Goal: Navigation & Orientation: Find specific page/section

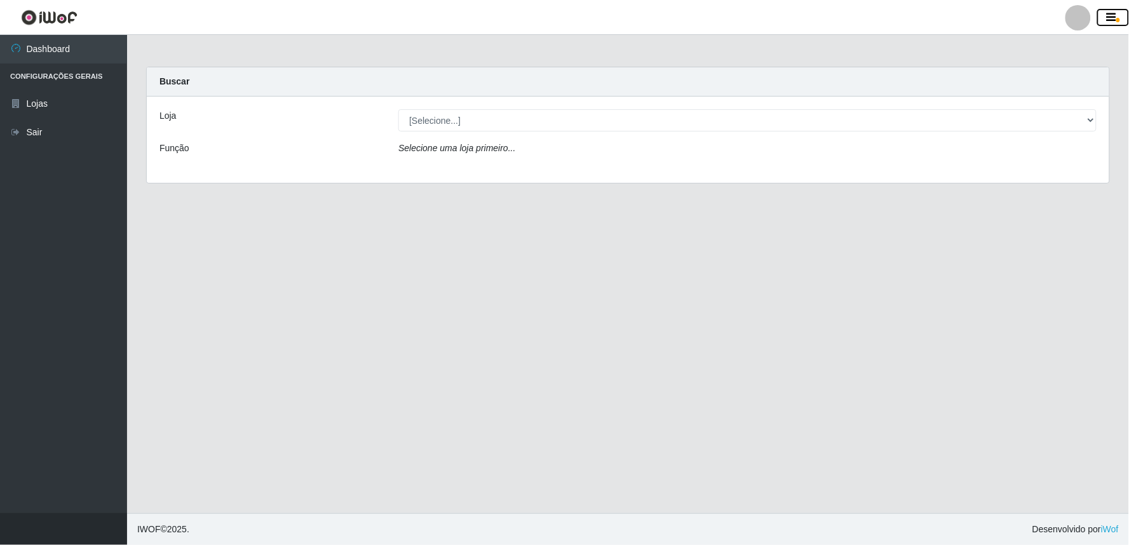
click at [1111, 15] on icon "button" at bounding box center [1112, 17] width 10 height 11
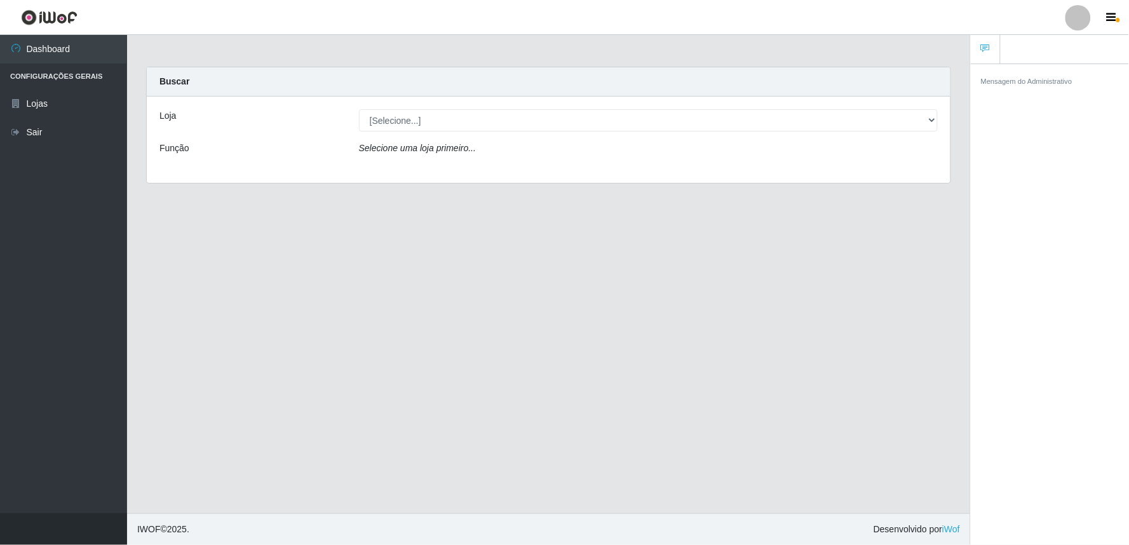
click at [1030, 51] on ul at bounding box center [1050, 49] width 158 height 29
click at [983, 55] on link at bounding box center [986, 49] width 30 height 29
click at [1021, 55] on ul at bounding box center [1050, 49] width 158 height 29
click at [54, 104] on link "Lojas" at bounding box center [63, 104] width 127 height 29
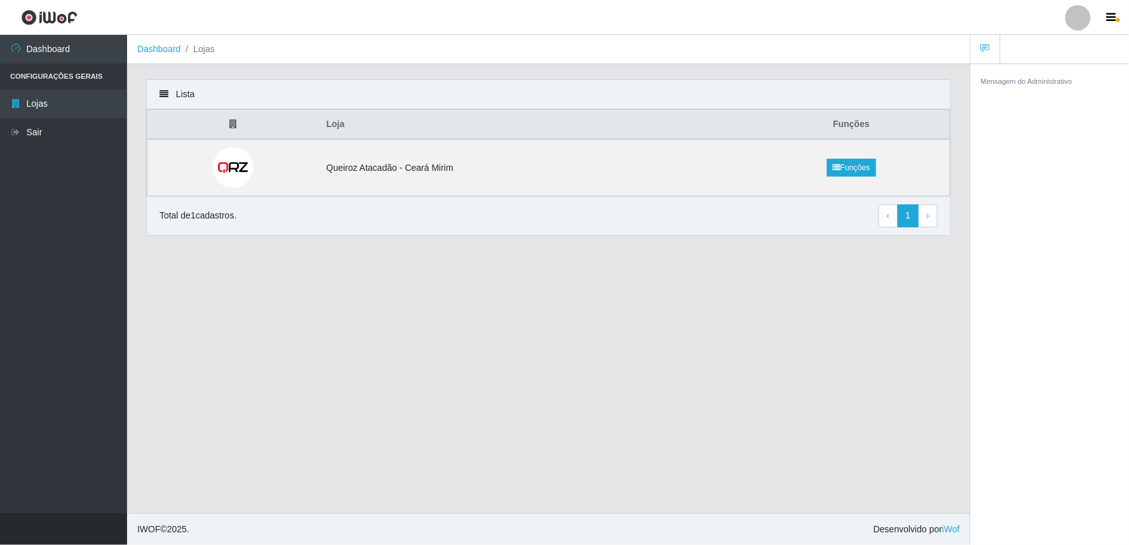
click at [163, 91] on icon at bounding box center [164, 94] width 9 height 9
click at [853, 168] on link "Funções" at bounding box center [851, 168] width 49 height 18
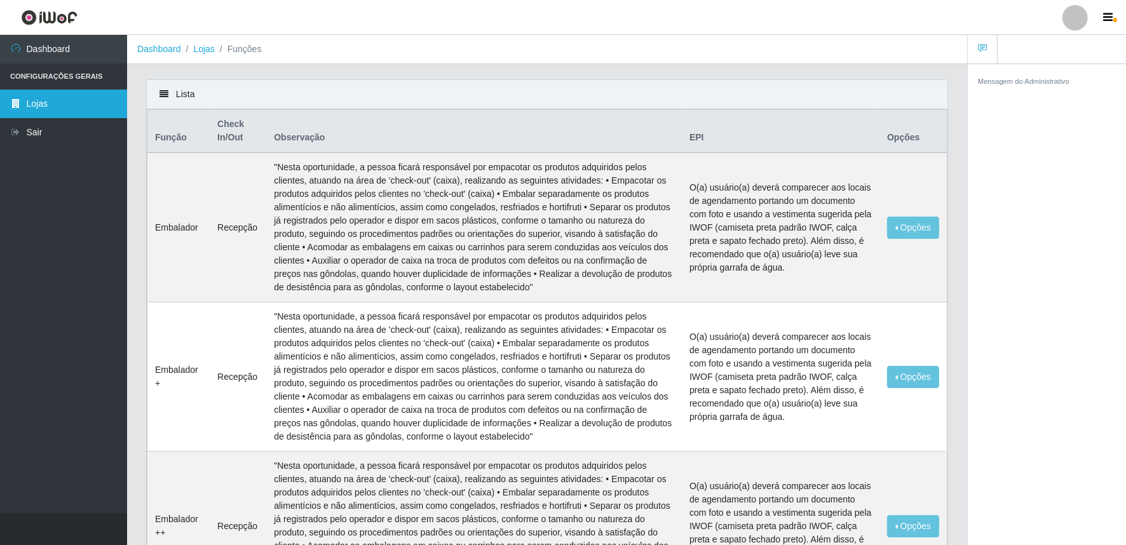
click at [79, 105] on link "Lojas" at bounding box center [63, 104] width 127 height 29
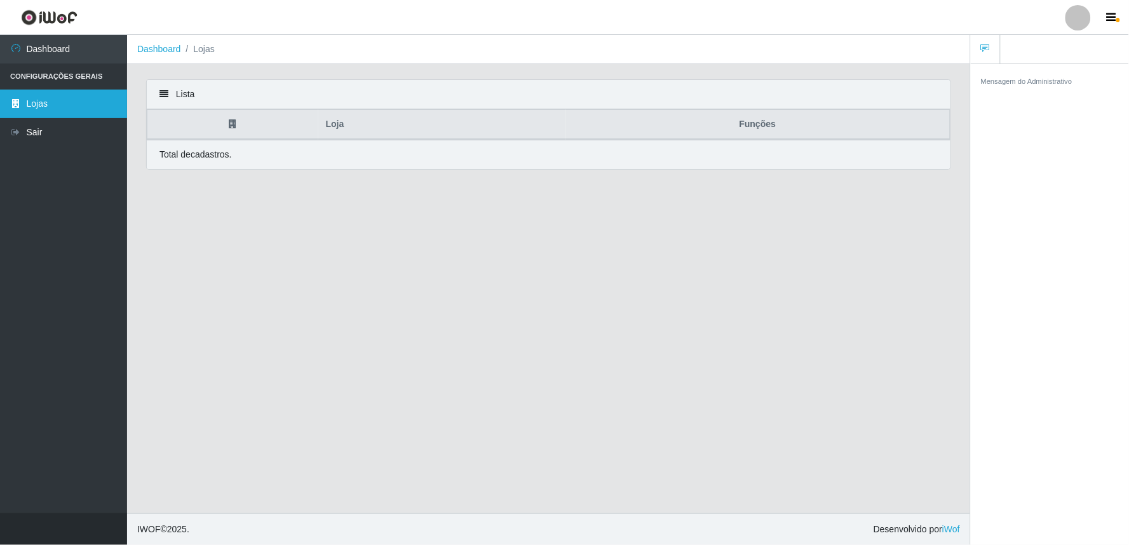
click at [71, 102] on link "Lojas" at bounding box center [63, 104] width 127 height 29
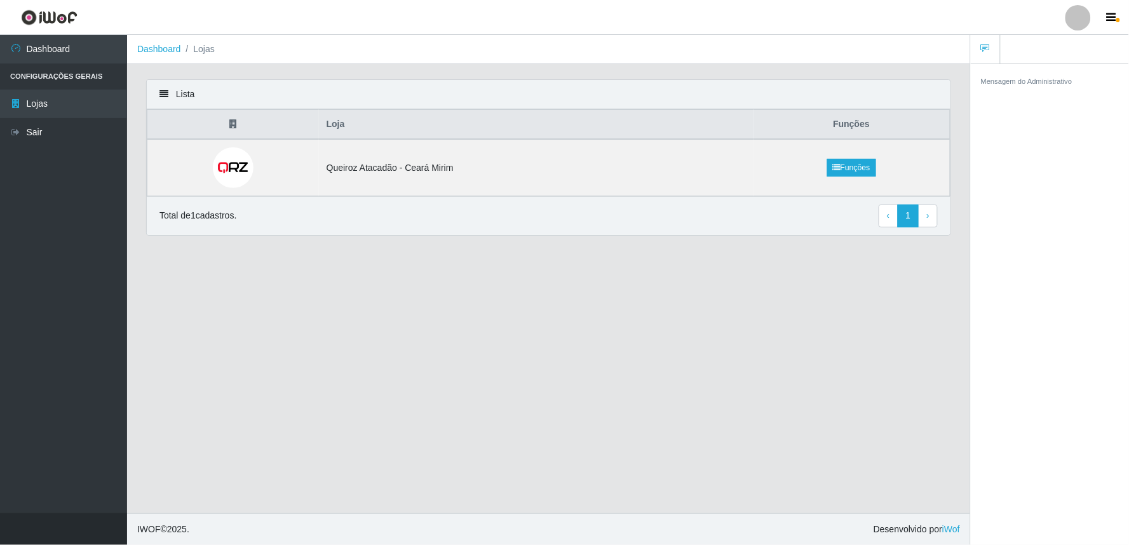
click at [204, 49] on li "Lojas" at bounding box center [198, 49] width 34 height 13
click at [161, 97] on icon at bounding box center [164, 94] width 9 height 9
click at [166, 90] on icon at bounding box center [164, 94] width 9 height 9
click at [935, 218] on link "› Next" at bounding box center [928, 216] width 20 height 23
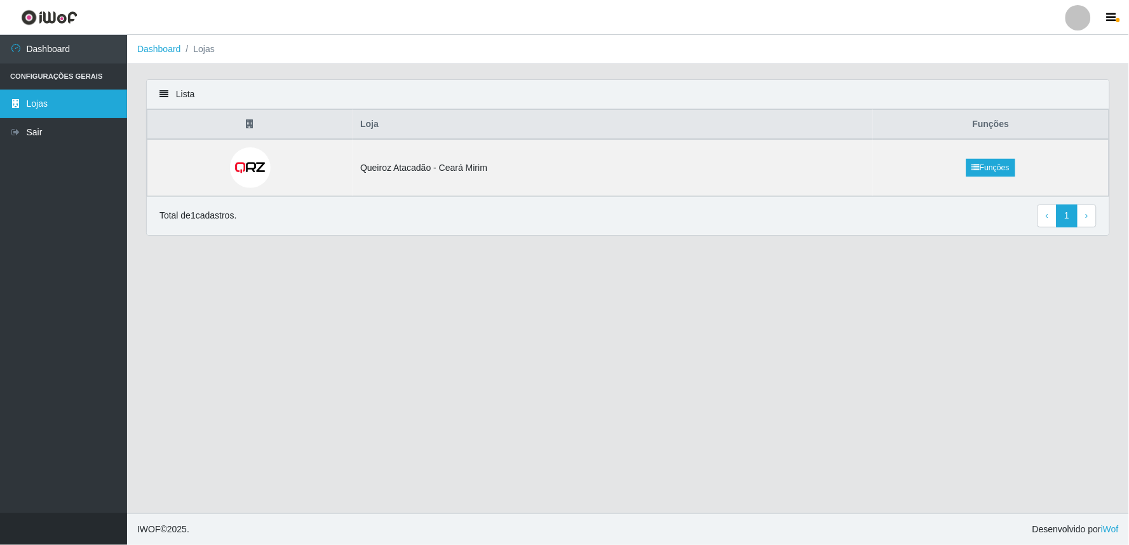
click at [48, 102] on link "Lojas" at bounding box center [63, 104] width 127 height 29
click at [163, 51] on link "Dashboard" at bounding box center [159, 49] width 44 height 10
